Goal: Use online tool/utility: Utilize a website feature to perform a specific function

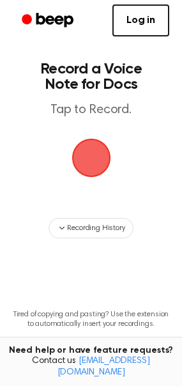
click at [105, 154] on span "button" at bounding box center [91, 158] width 36 height 36
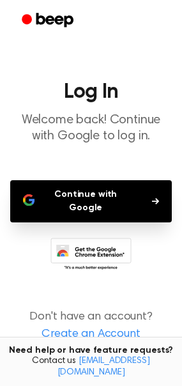
click at [126, 196] on button "Continue with Google" at bounding box center [91, 201] width 162 height 42
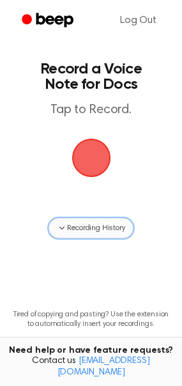
click at [96, 230] on span "Recording History" at bounding box center [96, 228] width 58 height 12
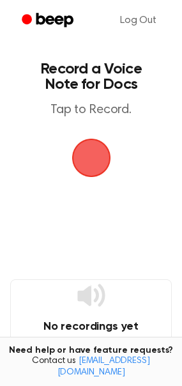
click at [86, 158] on span "button" at bounding box center [91, 158] width 36 height 36
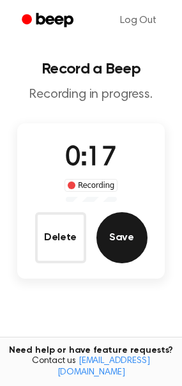
click at [141, 231] on button "Save" at bounding box center [121, 237] width 51 height 51
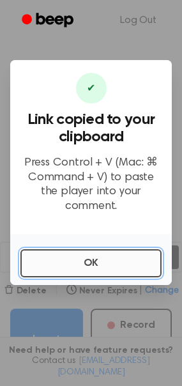
click at [110, 253] on button "OK" at bounding box center [90, 263] width 141 height 28
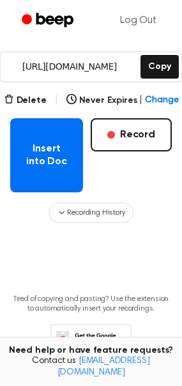
scroll to position [186, 0]
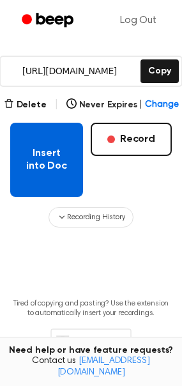
click at [59, 172] on button "Insert into Doc" at bounding box center [46, 160] width 73 height 74
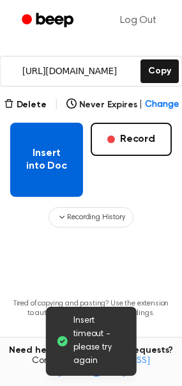
click at [45, 150] on button "Insert into Doc" at bounding box center [46, 160] width 73 height 74
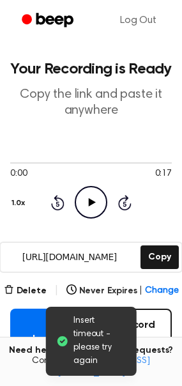
scroll to position [52, 0]
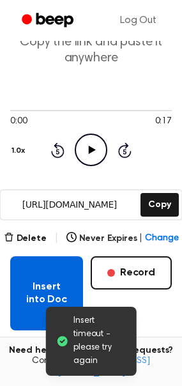
click at [40, 289] on button "Insert into Doc" at bounding box center [46, 293] width 73 height 74
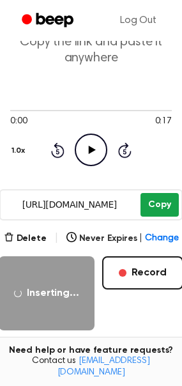
click at [151, 193] on button "Copy" at bounding box center [160, 205] width 38 height 24
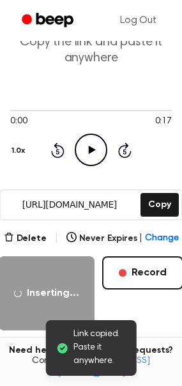
click at [79, 139] on circle at bounding box center [90, 149] width 31 height 31
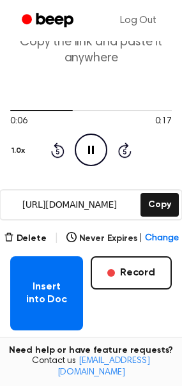
click at [98, 155] on icon "Pause Audio" at bounding box center [91, 150] width 33 height 33
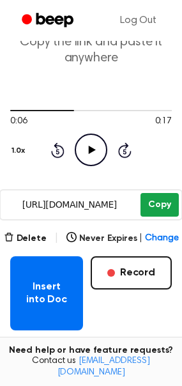
click at [169, 204] on button "Copy" at bounding box center [160, 205] width 38 height 24
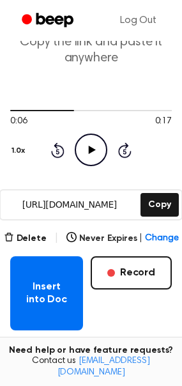
scroll to position [167, 0]
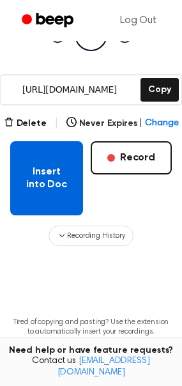
click at [29, 187] on button "Insert into Doc" at bounding box center [46, 178] width 73 height 74
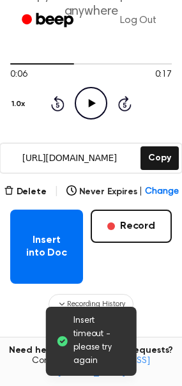
scroll to position [100, 0]
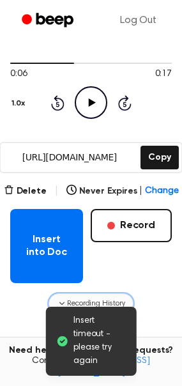
click at [102, 295] on button "Recording History" at bounding box center [91, 303] width 84 height 20
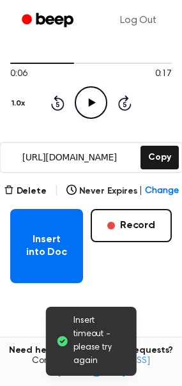
click at [144, 265] on div "Insert into Doc Record" at bounding box center [91, 246] width 162 height 74
click at [163, 187] on span "Change" at bounding box center [161, 191] width 33 height 13
click at [31, 320] on main "Insert timeout - please try again Your Recording is Ready Copy the link and pas…" at bounding box center [91, 260] width 182 height 721
click at [66, 323] on div "Insert timeout - please try again" at bounding box center [90, 341] width 91 height 69
drag, startPoint x: 121, startPoint y: 303, endPoint x: 121, endPoint y: 294, distance: 8.9
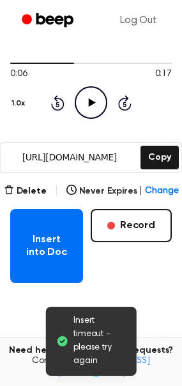
click at [121, 294] on main "Insert timeout - please try again Your Recording is Ready Copy the link and pas…" at bounding box center [91, 260] width 182 height 721
click at [89, 348] on span "Insert timeout - please try again" at bounding box center [99, 341] width 53 height 54
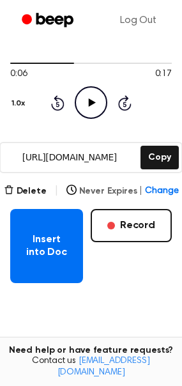
click at [165, 194] on span "Change" at bounding box center [161, 191] width 33 height 13
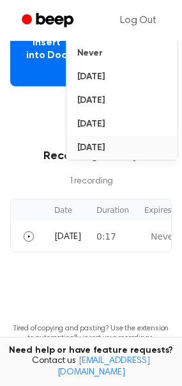
scroll to position [302, 0]
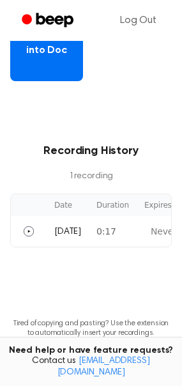
click at [18, 86] on main "Your Recording is Ready Copy the link and paste it anywhere 0:06 0:17 1.0x Rewi…" at bounding box center [91, 58] width 182 height 721
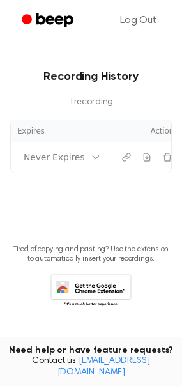
scroll to position [0, 0]
